Goal: Check status

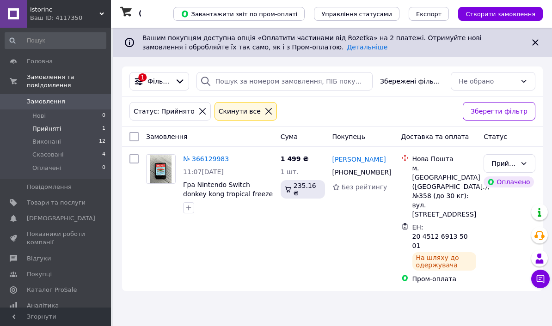
click at [36, 139] on span "Виконані" at bounding box center [46, 142] width 29 height 8
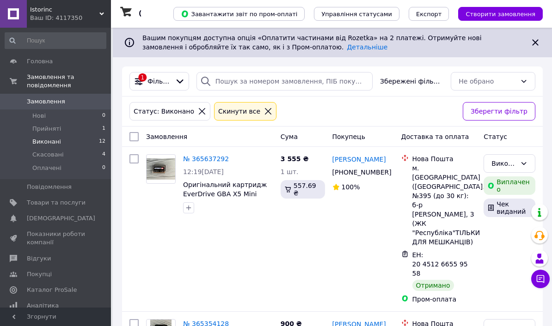
click at [32, 129] on li "Прийняті 1" at bounding box center [55, 128] width 111 height 13
